Goal: Go to known website: Access a specific website the user already knows

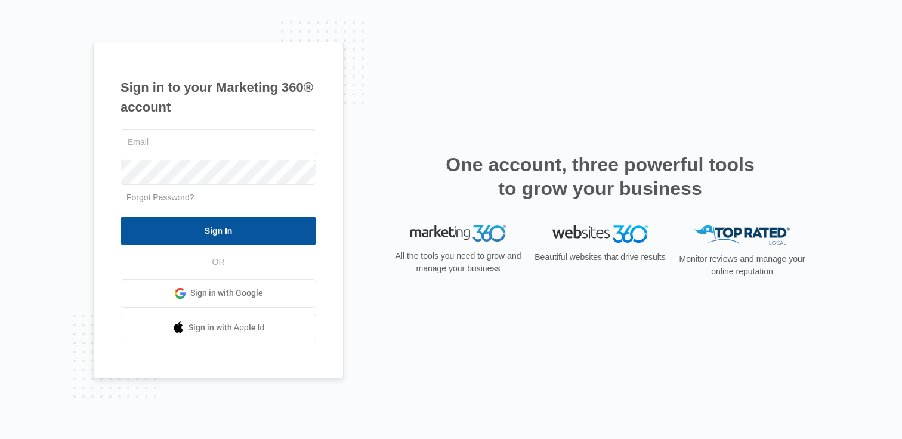
type input "[PERSON_NAME][EMAIL_ADDRESS][PERSON_NAME][DOMAIN_NAME]"
click at [236, 239] on input "Sign In" at bounding box center [219, 231] width 196 height 29
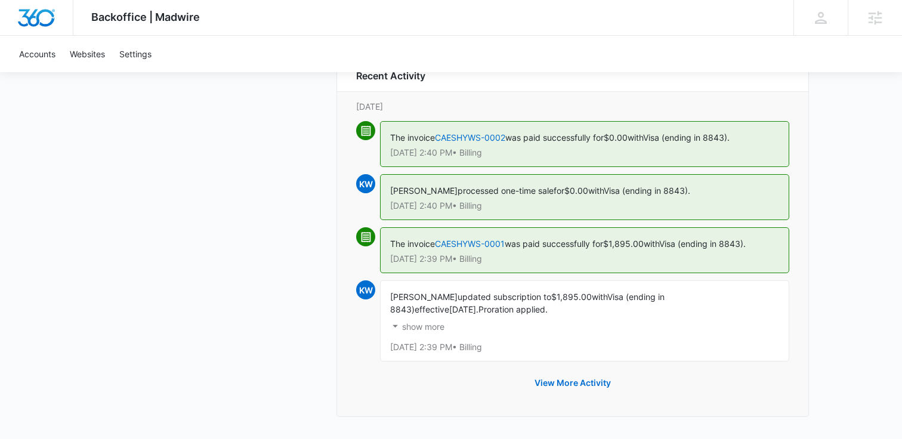
scroll to position [1419, 0]
